Goal: Check status: Verify the current state of an ongoing process or item

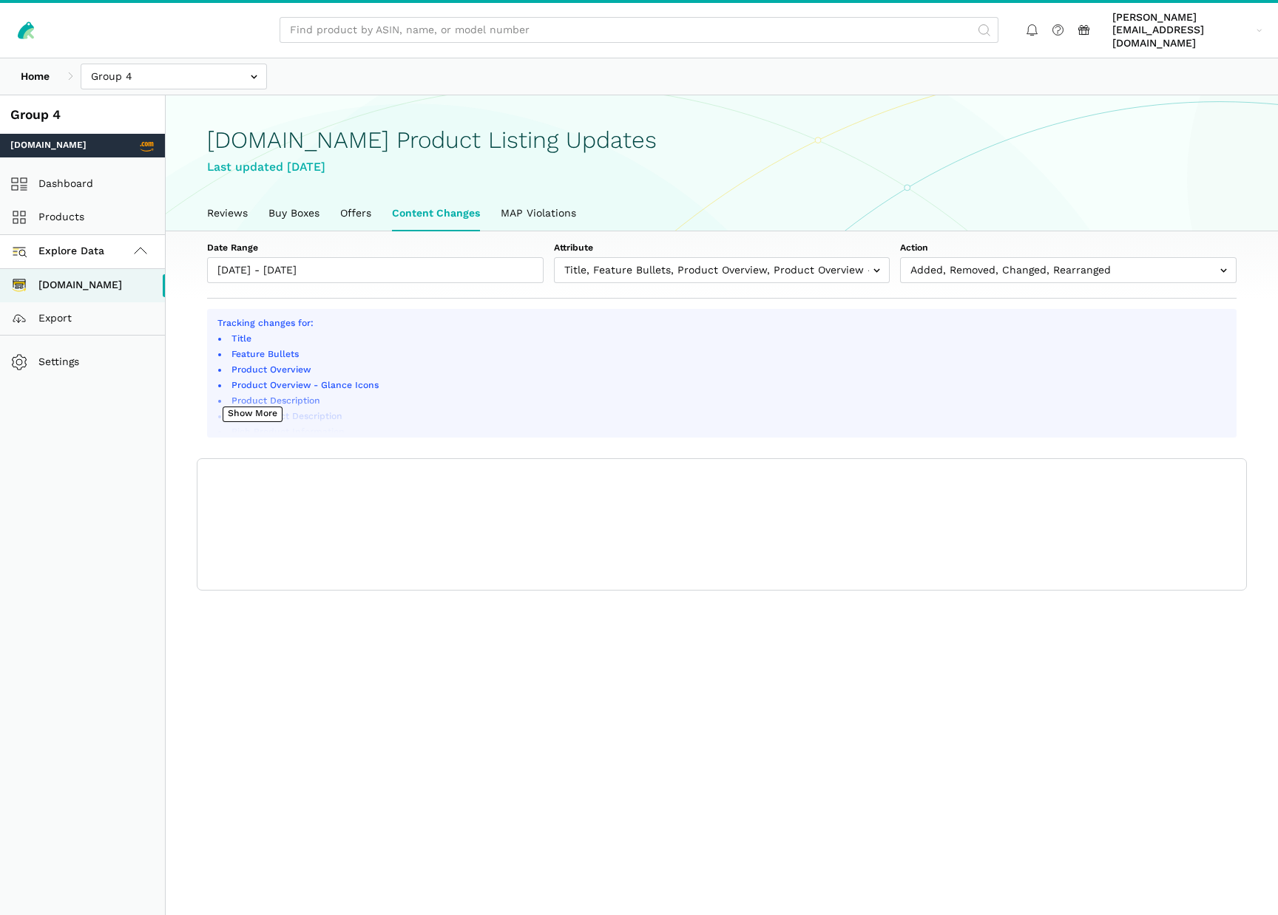
scroll to position [5, 0]
type input "[DATE]"
click at [356, 257] on input "[DATE] - [DATE]" at bounding box center [375, 270] width 336 height 26
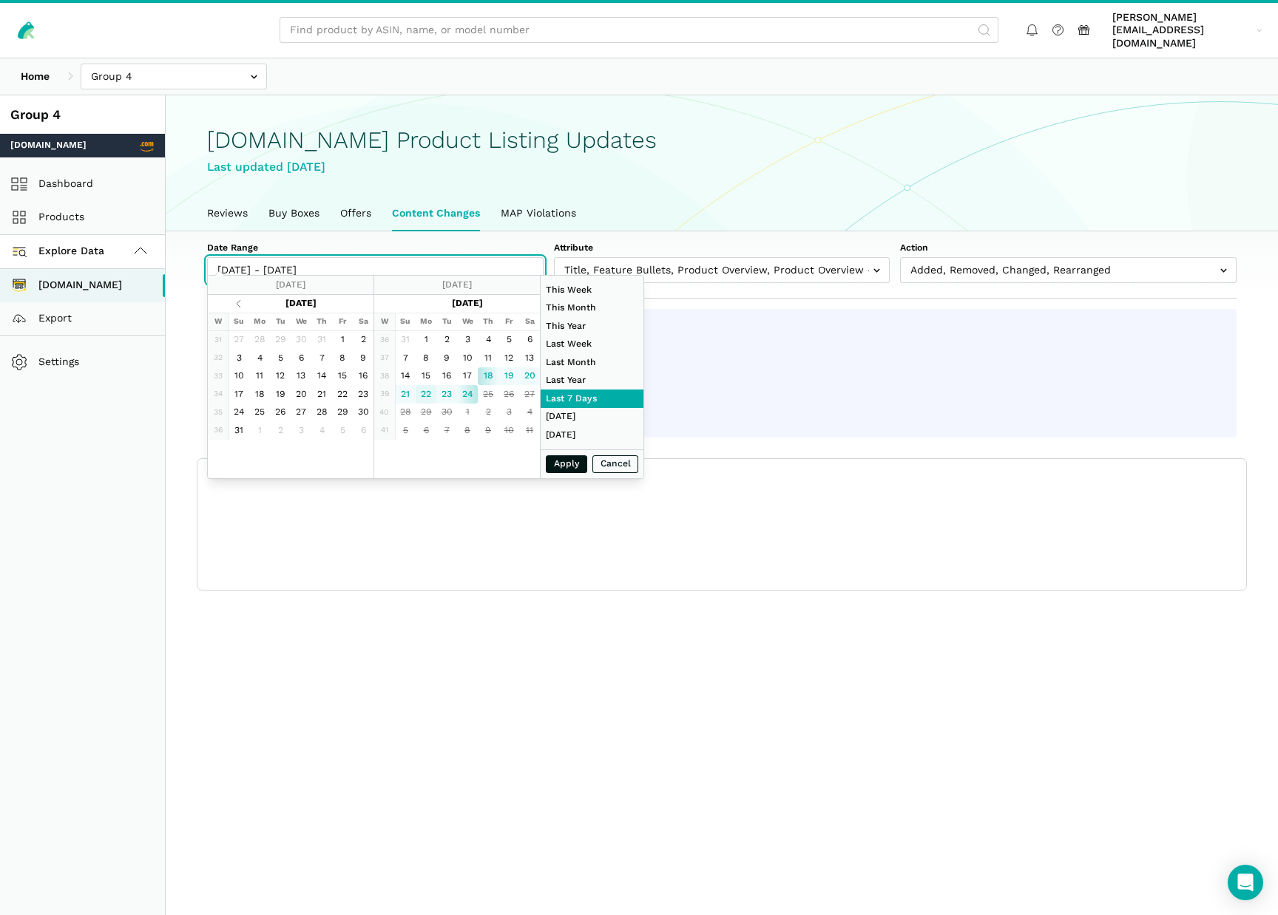
type input "[DATE]"
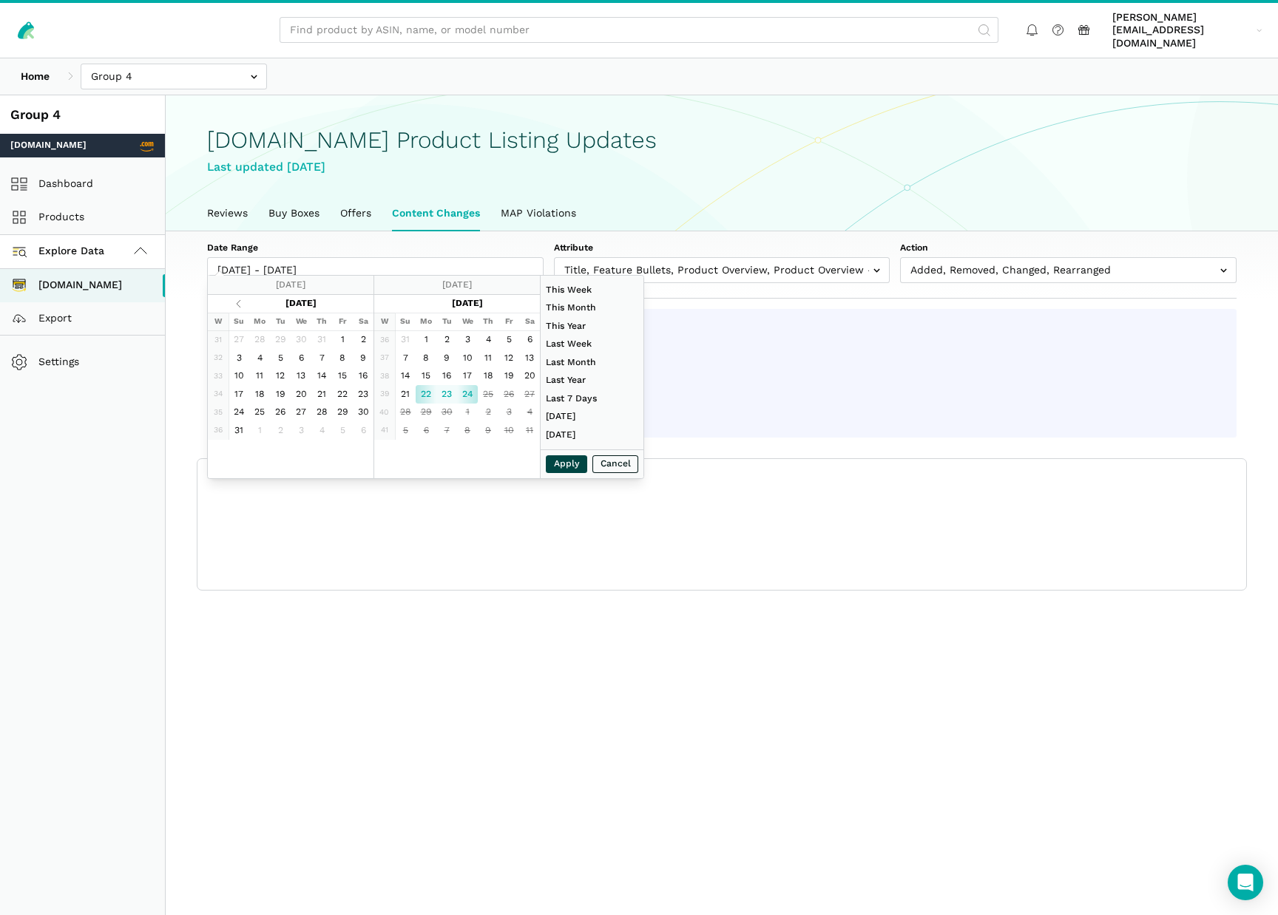
type input "[DATE]"
drag, startPoint x: 563, startPoint y: 466, endPoint x: 544, endPoint y: 460, distance: 19.4
click at [563, 466] on button "Apply" at bounding box center [566, 465] width 41 height 18
type input "[DATE] - [DATE]"
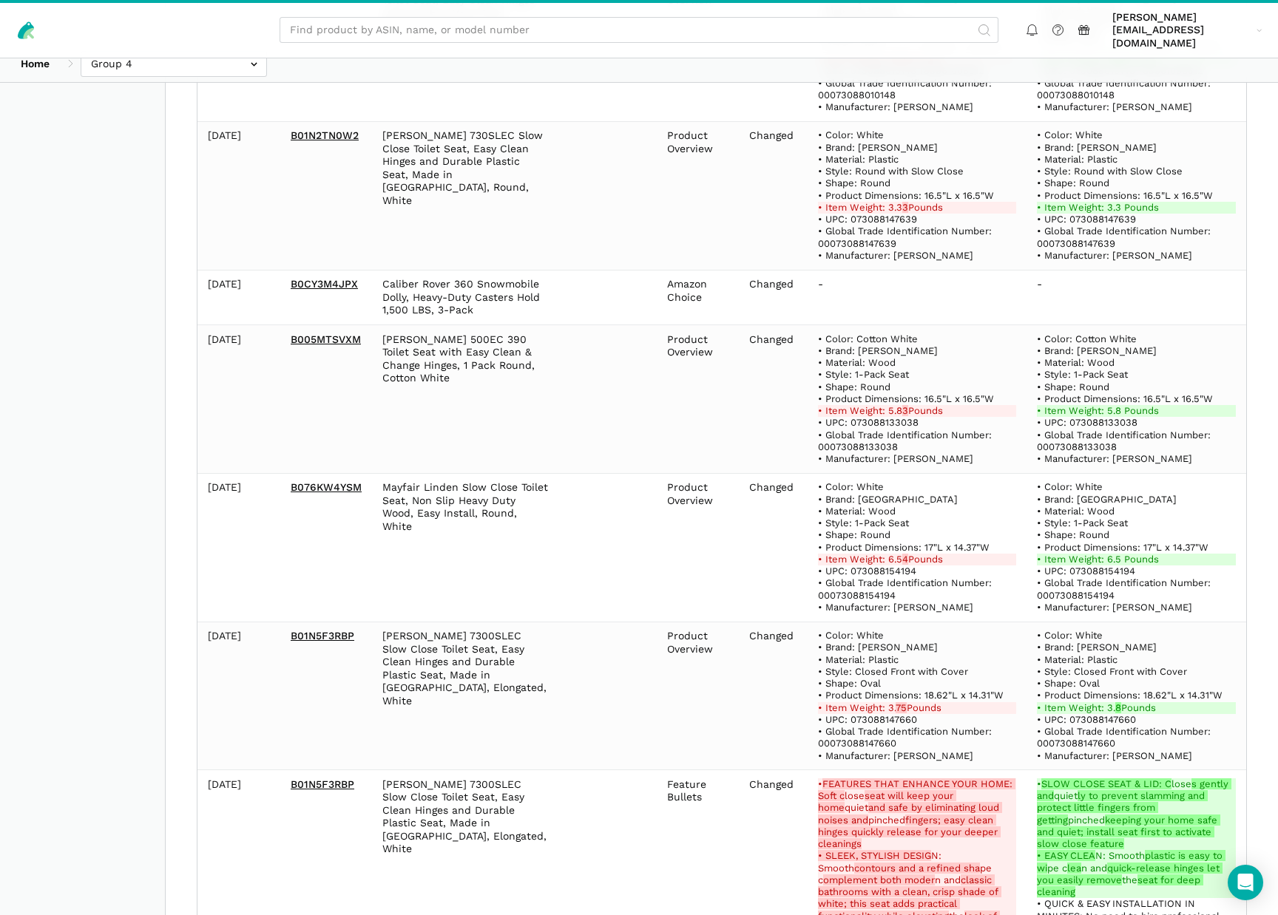
scroll to position [1465, 0]
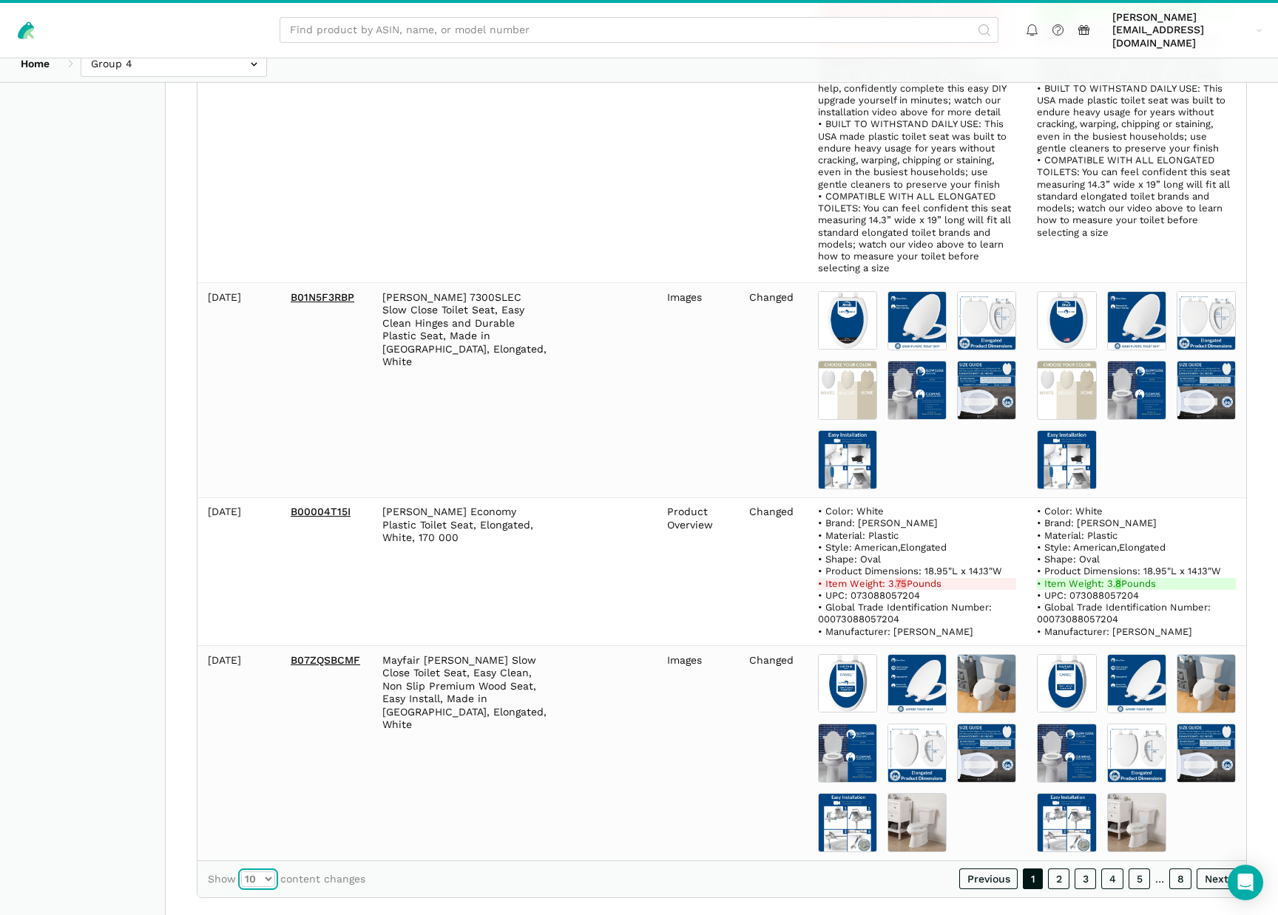
click at [271, 872] on select "10 25 50 100" at bounding box center [258, 880] width 34 height 16
select select "100"
click at [241, 872] on select "10 25 50 100" at bounding box center [258, 880] width 34 height 16
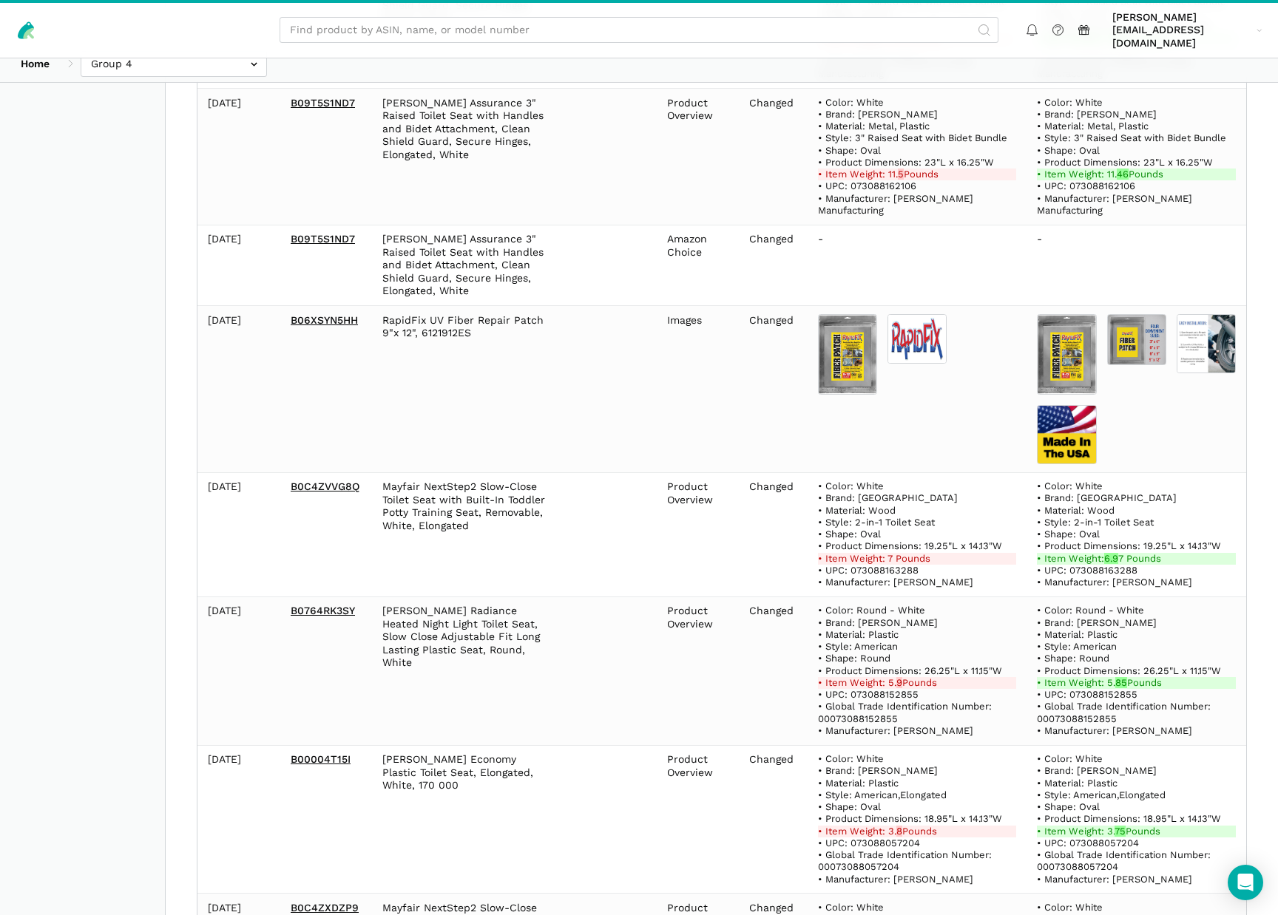
scroll to position [5390, 0]
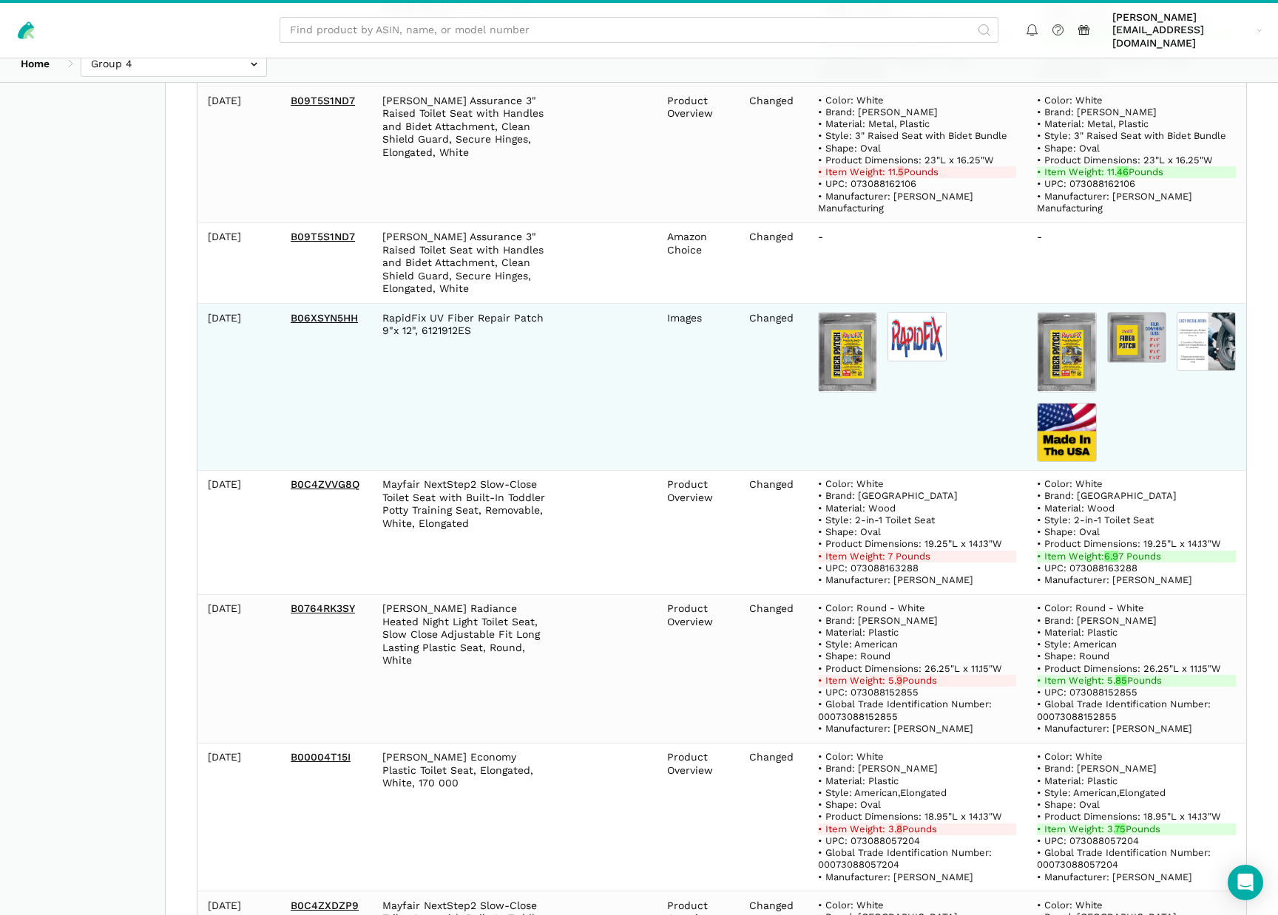
click at [1193, 312] on img at bounding box center [1205, 341] width 59 height 59
click at [1144, 312] on img at bounding box center [1136, 337] width 59 height 51
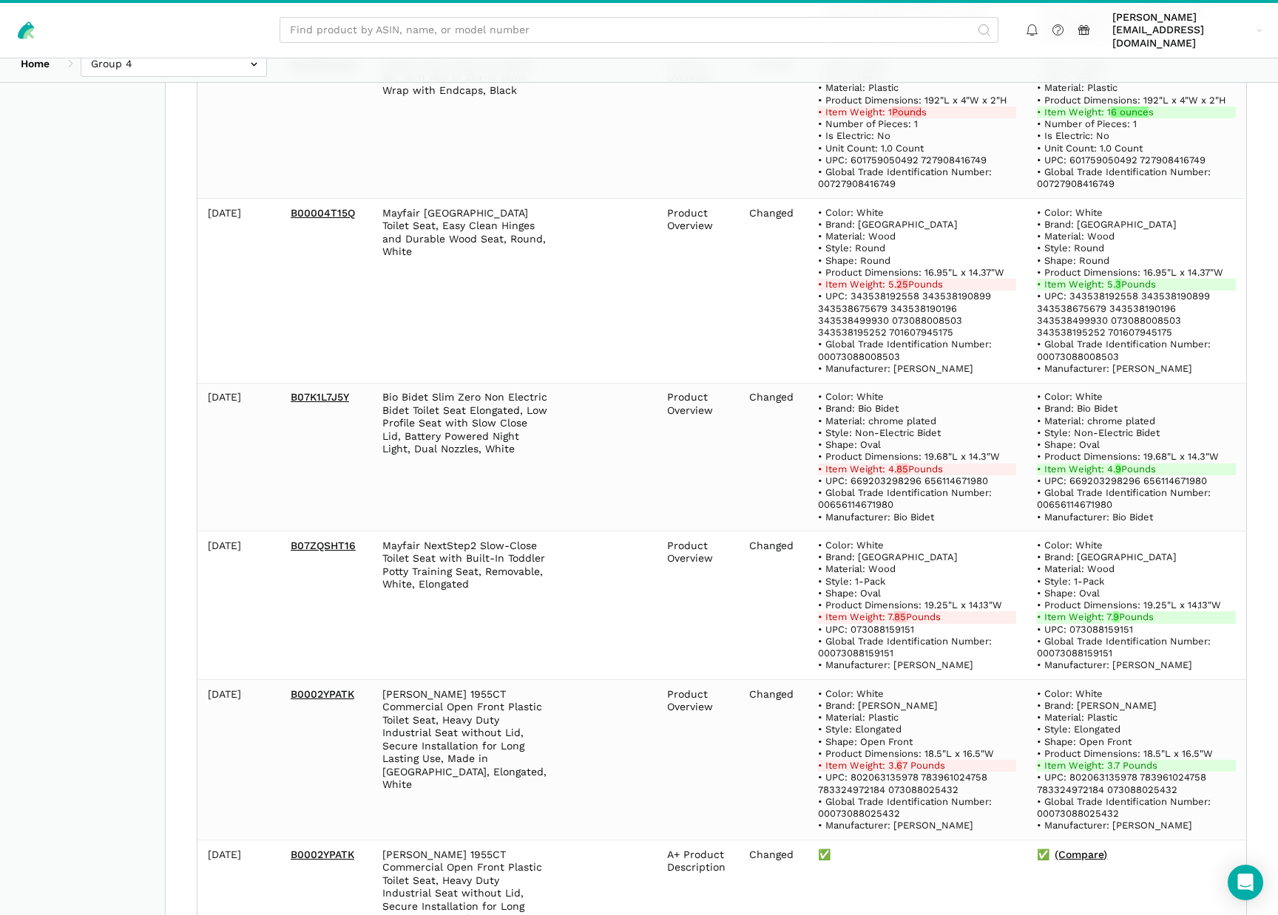
scroll to position [10522, 0]
